Goal: Submit feedback/report problem

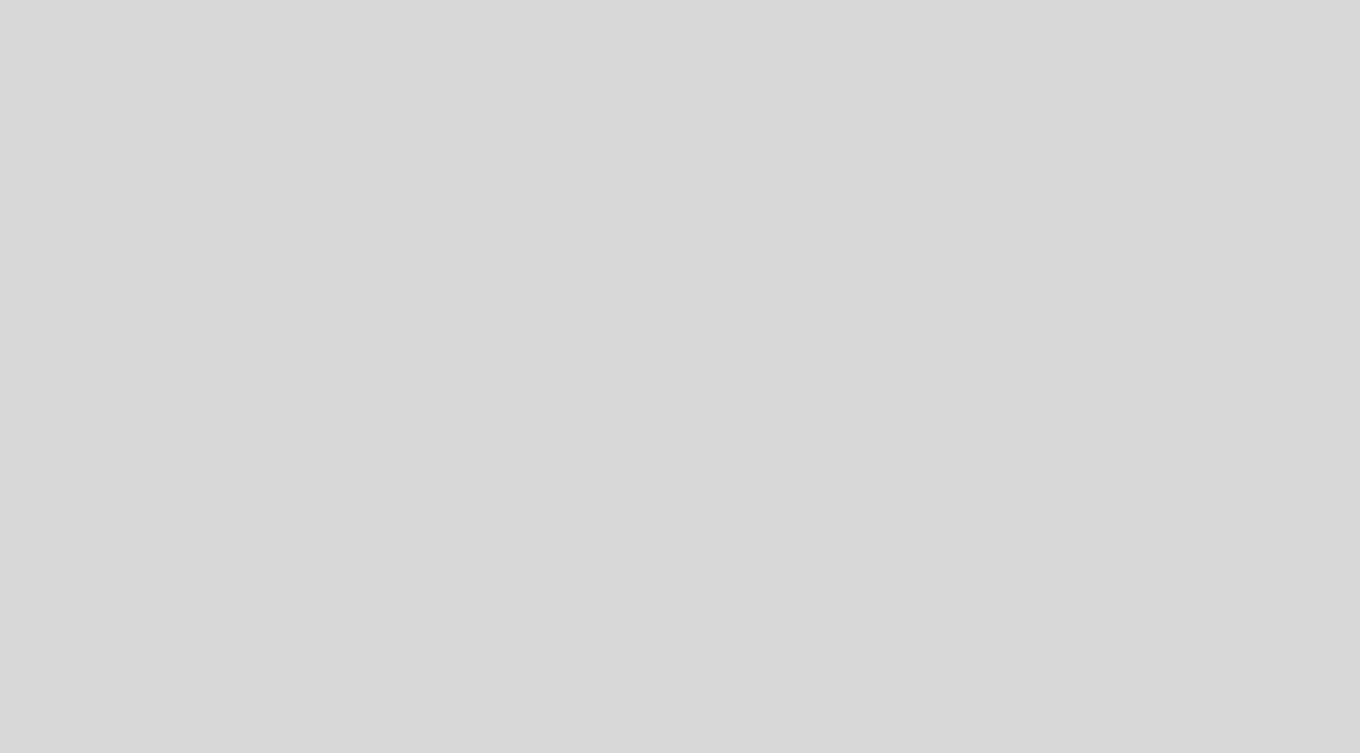
select select "es"
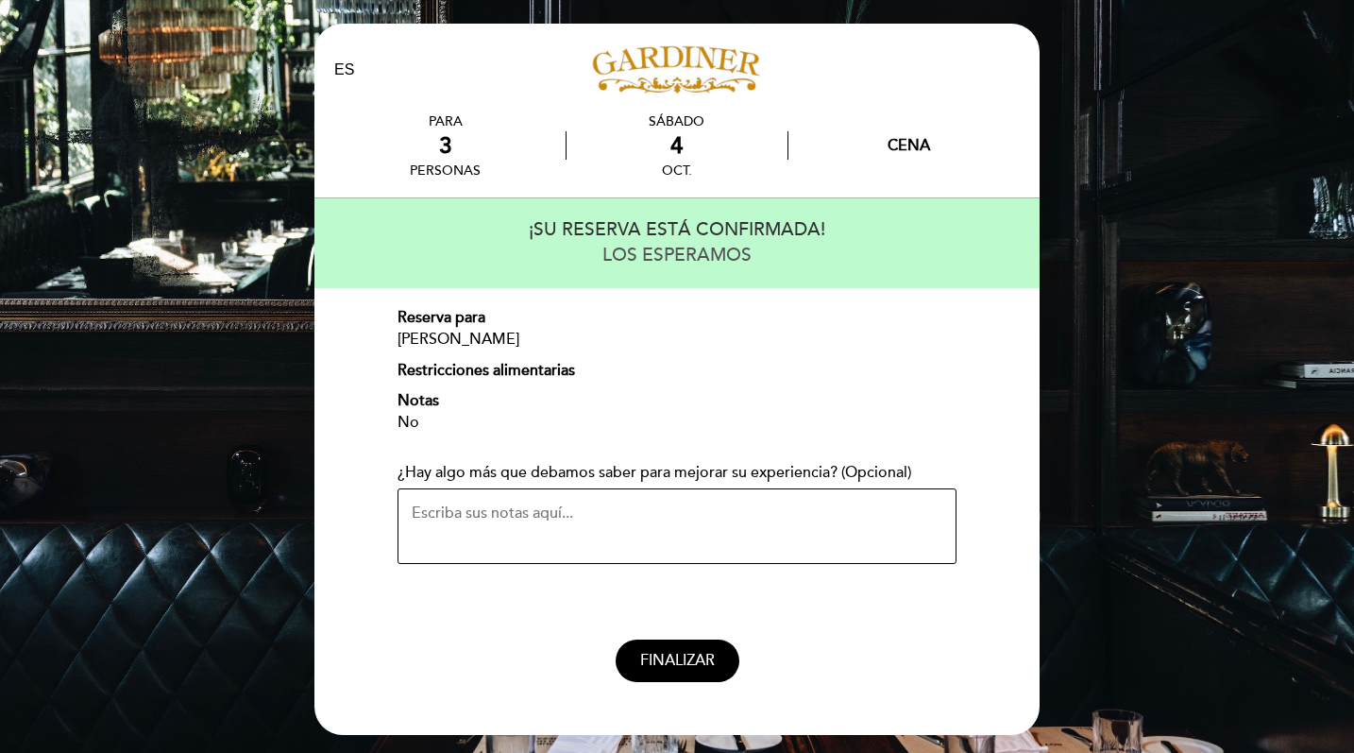
click at [782, 524] on textarea "¿Hay algo más que debamos saber para mejorar su experiencia? (Opcional)" at bounding box center [677, 526] width 559 height 76
type textarea "s"
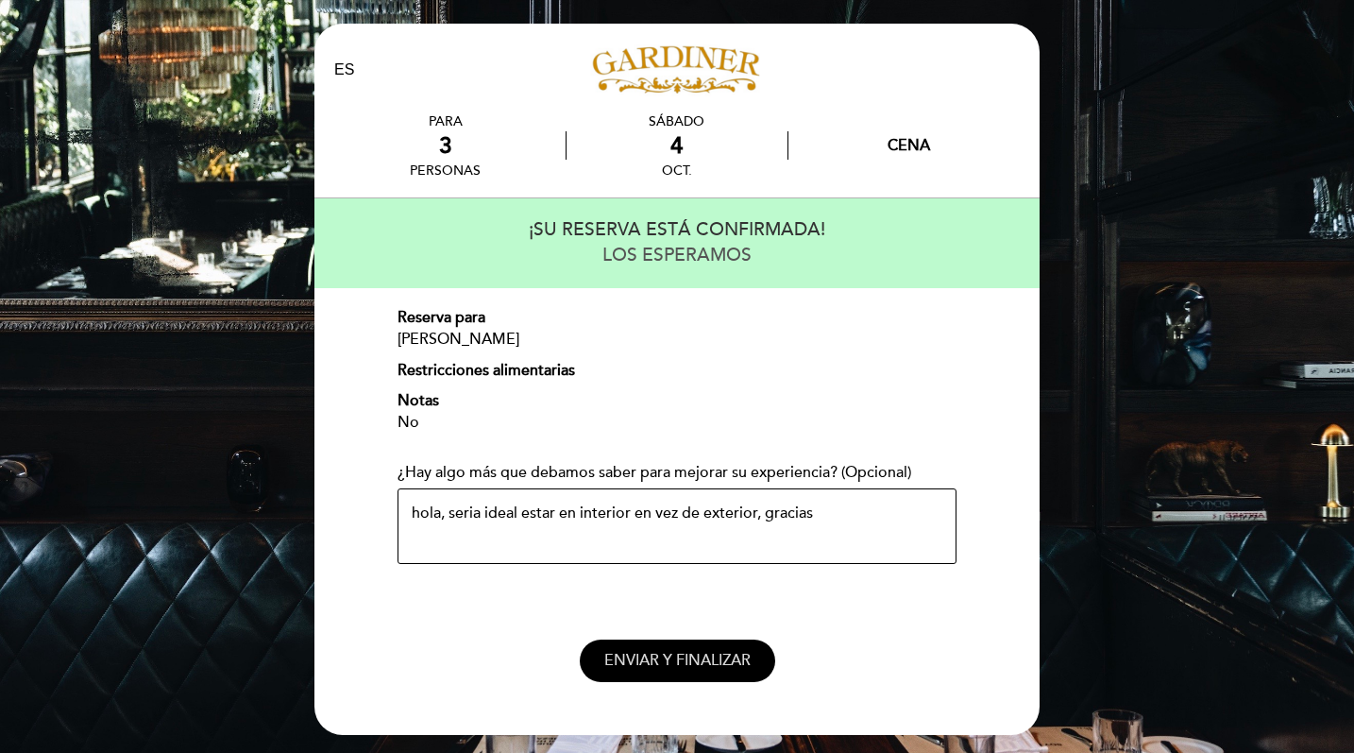
type textarea "hola, seria ideal estar en interior en vez de exterior, gracias"
click at [666, 658] on span "ENVIAR Y FINALIZAR" at bounding box center [677, 660] width 146 height 19
click at [688, 657] on span "ENVIAR Y FINALIZAR" at bounding box center [677, 660] width 146 height 19
click at [692, 639] on button "ENVIAR Y FINALIZAR" at bounding box center [677, 660] width 195 height 42
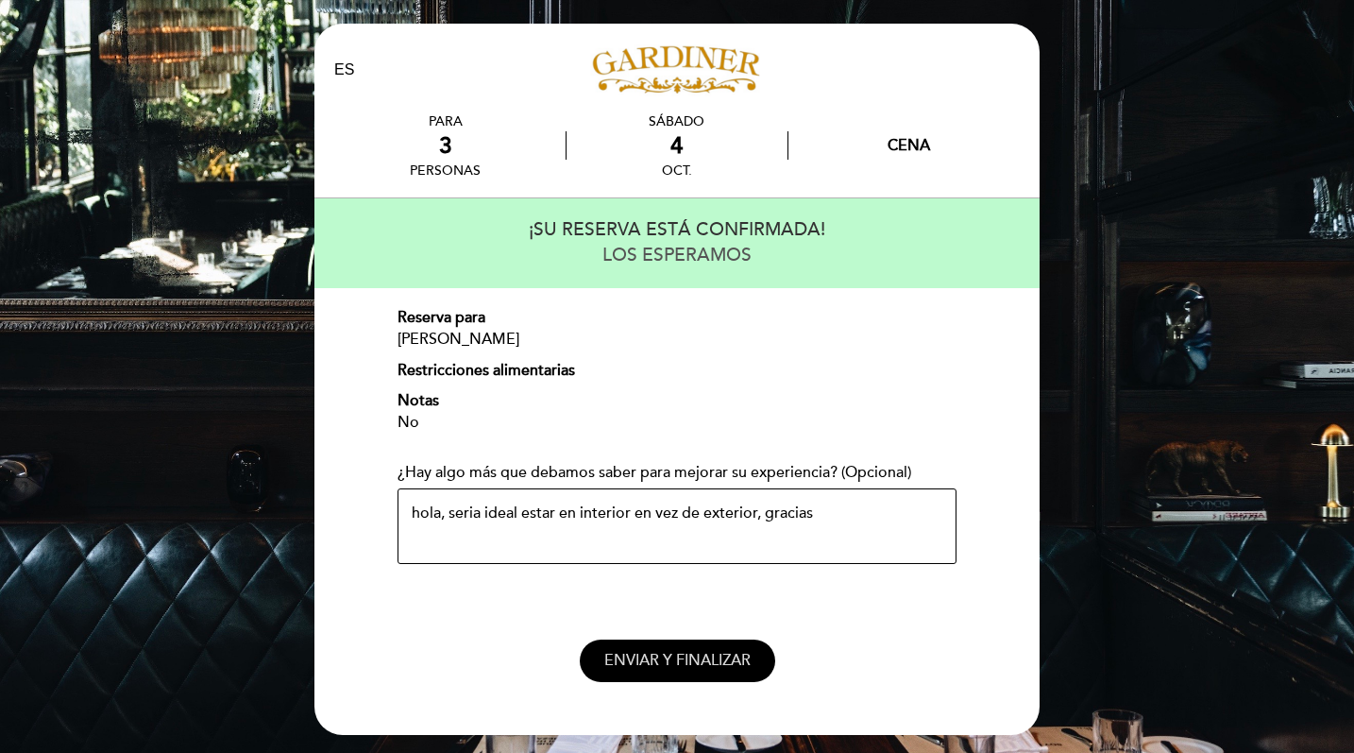
click at [692, 639] on button "ENVIAR Y FINALIZAR" at bounding box center [677, 660] width 195 height 42
click at [692, 640] on button "ENVIAR Y FINALIZAR" at bounding box center [677, 660] width 195 height 42
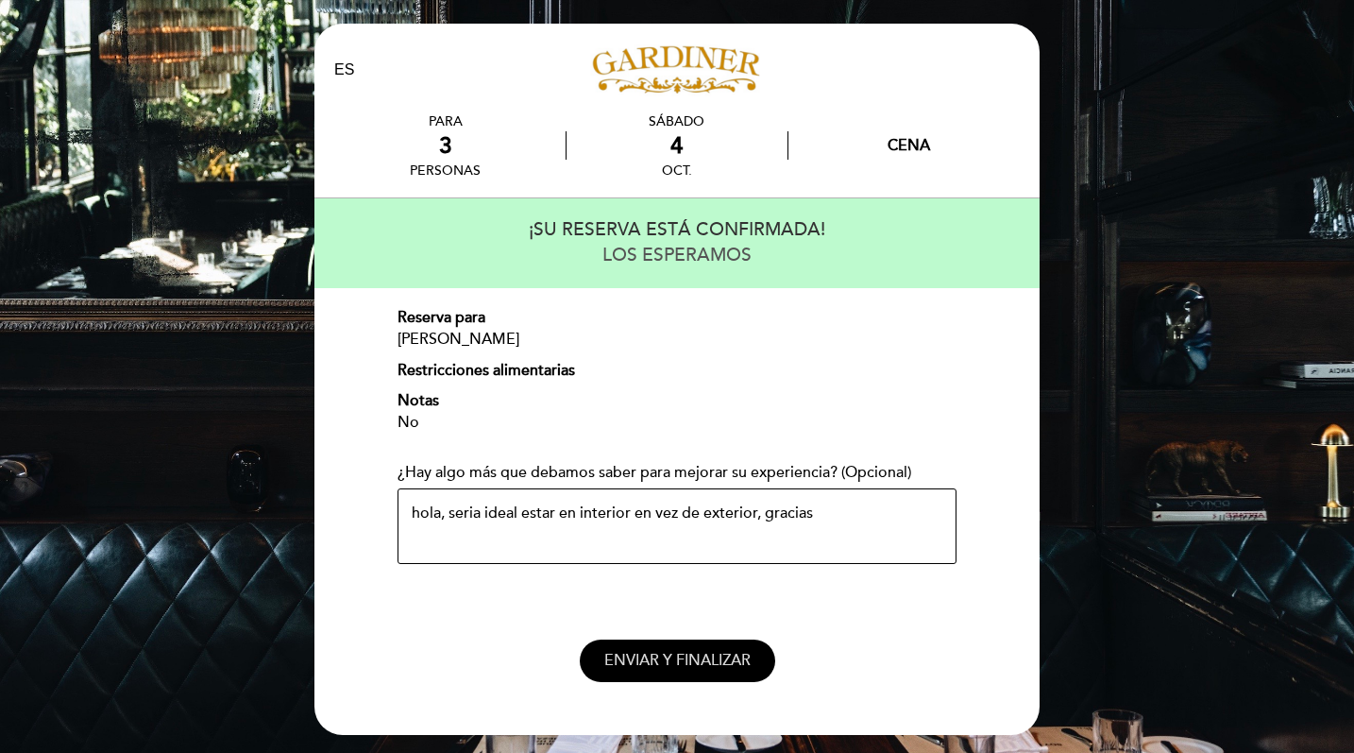
click at [682, 651] on span "ENVIAR Y FINALIZAR" at bounding box center [677, 660] width 146 height 19
click at [1281, 161] on div "EN ES PT PARA 3 sábado 4 No" at bounding box center [677, 404] width 1354 height 808
